Goal: Ask a question: Seek information or help from site administrators or community

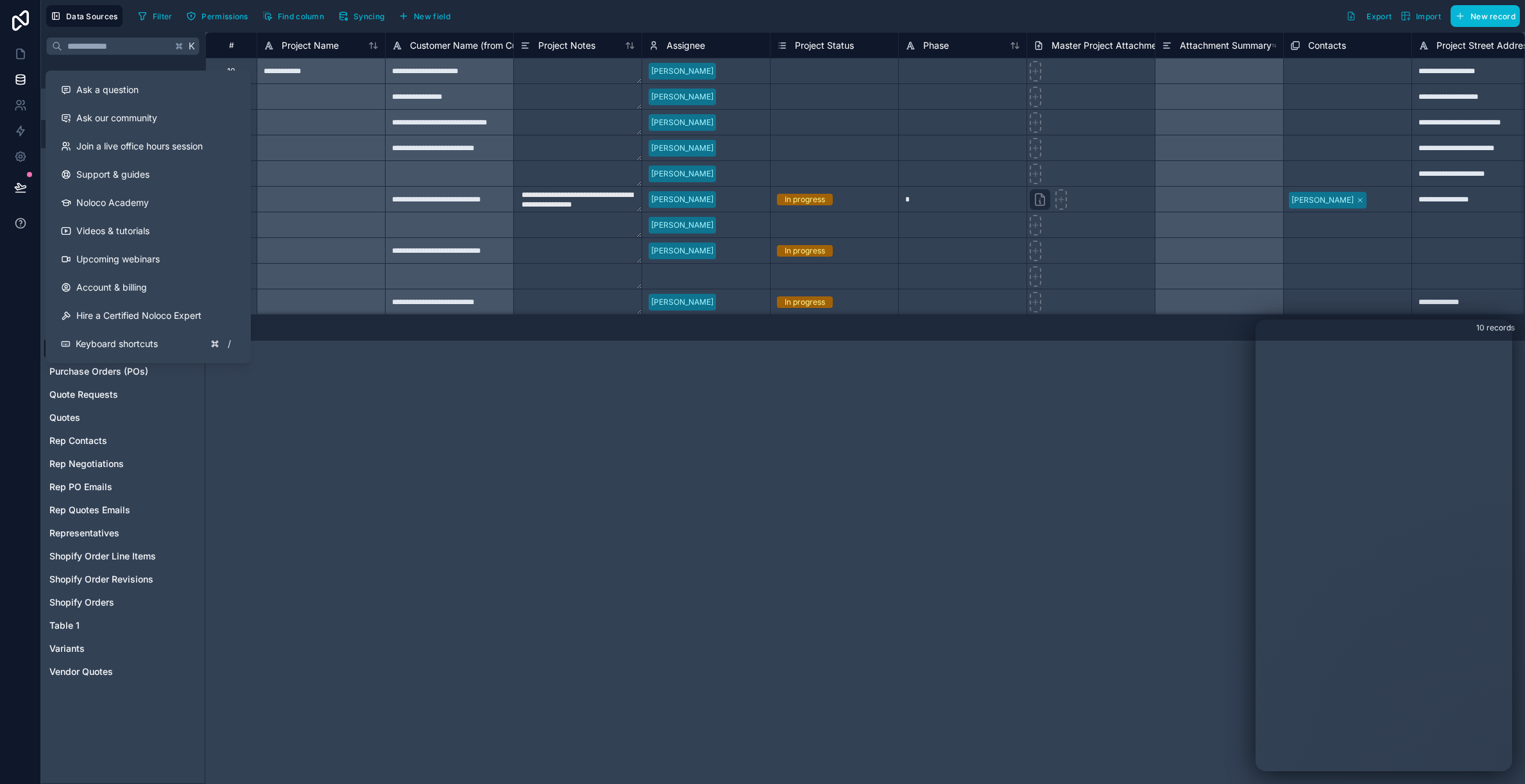
click at [23, 225] on icon at bounding box center [20, 223] width 13 height 13
click at [113, 87] on span "Ask a question" at bounding box center [107, 89] width 62 height 13
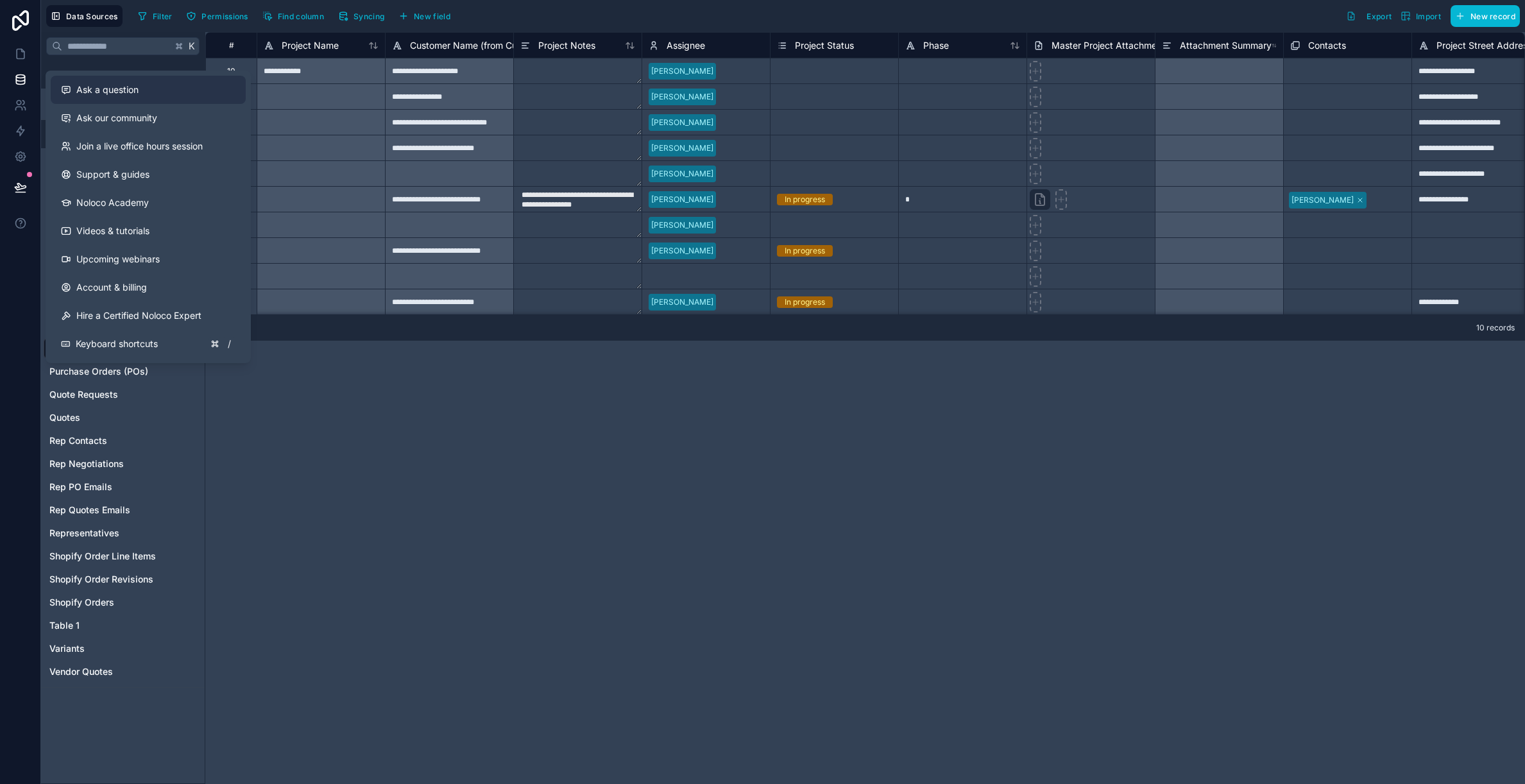
click at [112, 91] on span "Ask a question" at bounding box center [107, 89] width 62 height 13
